Goal: Information Seeking & Learning: Find specific fact

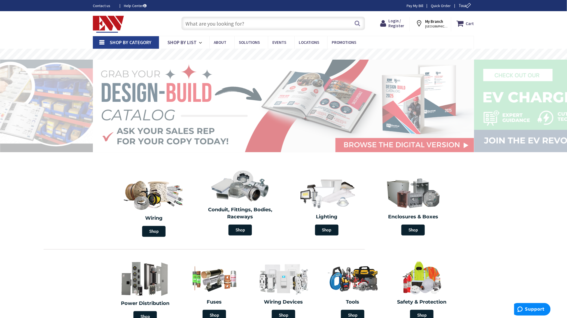
paste input "9T23Q3573"
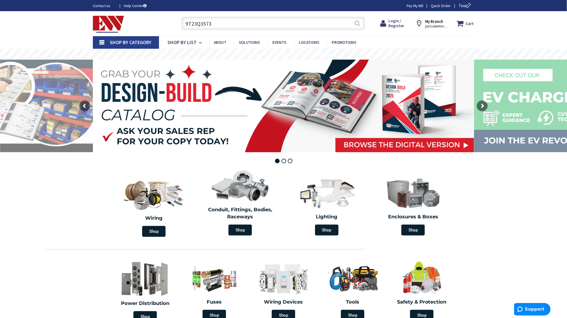
type input "9T23Q3573"
click at [357, 21] on button "Search" at bounding box center [357, 23] width 7 height 12
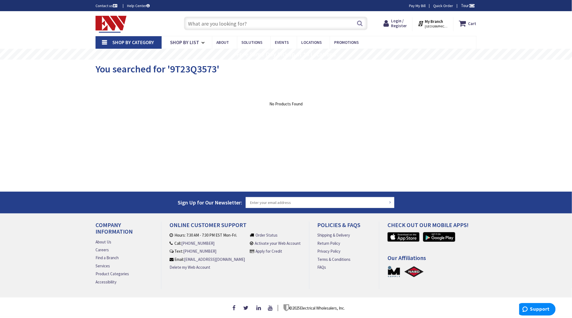
click at [11, 156] on div "Skip to Content Toggle Nav Search Cart My Cart Close" at bounding box center [286, 164] width 572 height 306
drag, startPoint x: 11, startPoint y: 142, endPoint x: 17, endPoint y: 139, distance: 6.8
click at [11, 142] on div "Skip to Content Toggle Nav Search Cart My Cart Close" at bounding box center [286, 164] width 572 height 306
